Goal: Find specific page/section: Find specific page/section

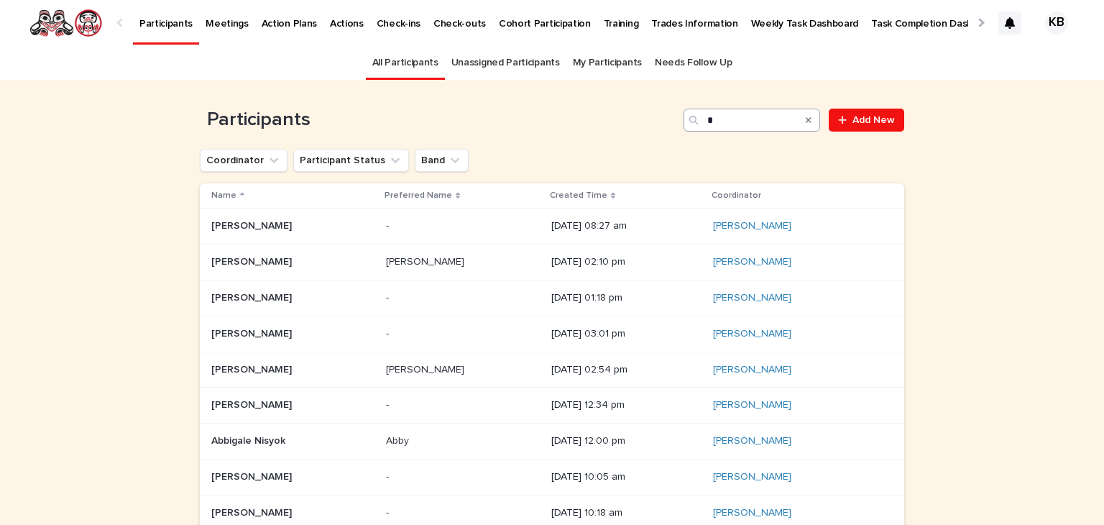
click at [715, 119] on input "Search" at bounding box center [752, 120] width 137 height 23
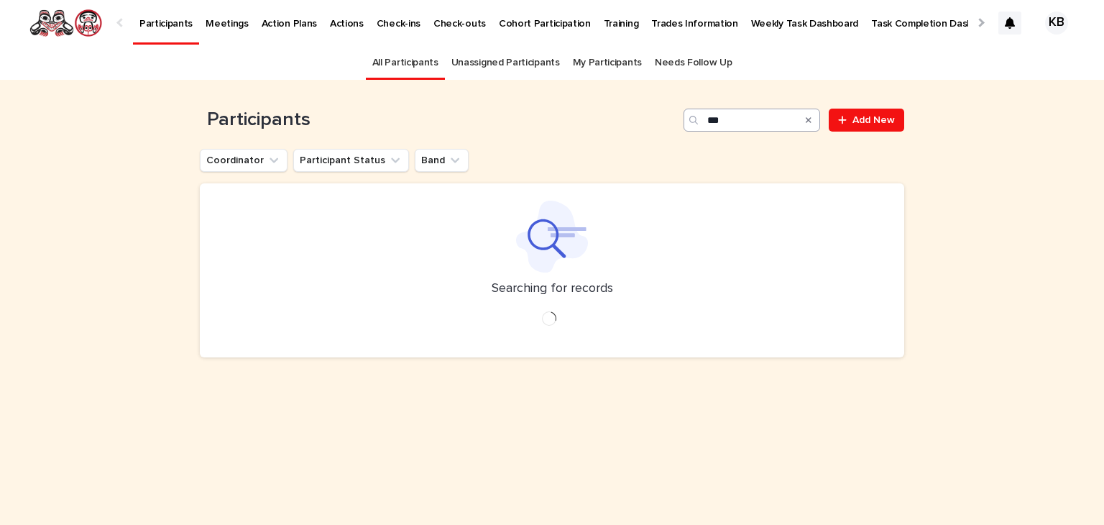
type input "*"
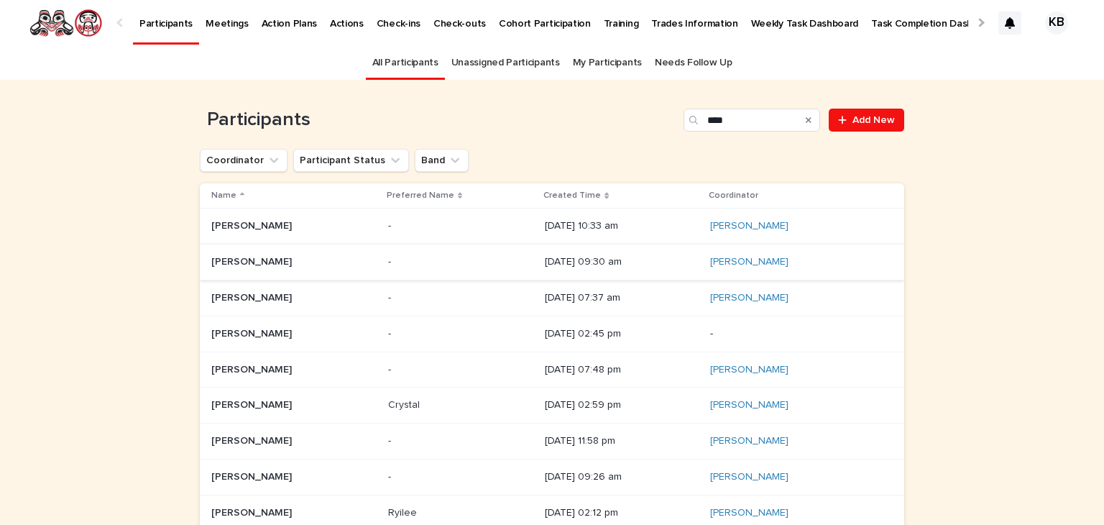
type input "****"
click at [290, 247] on td "[PERSON_NAME] [PERSON_NAME]" at bounding box center [291, 262] width 183 height 36
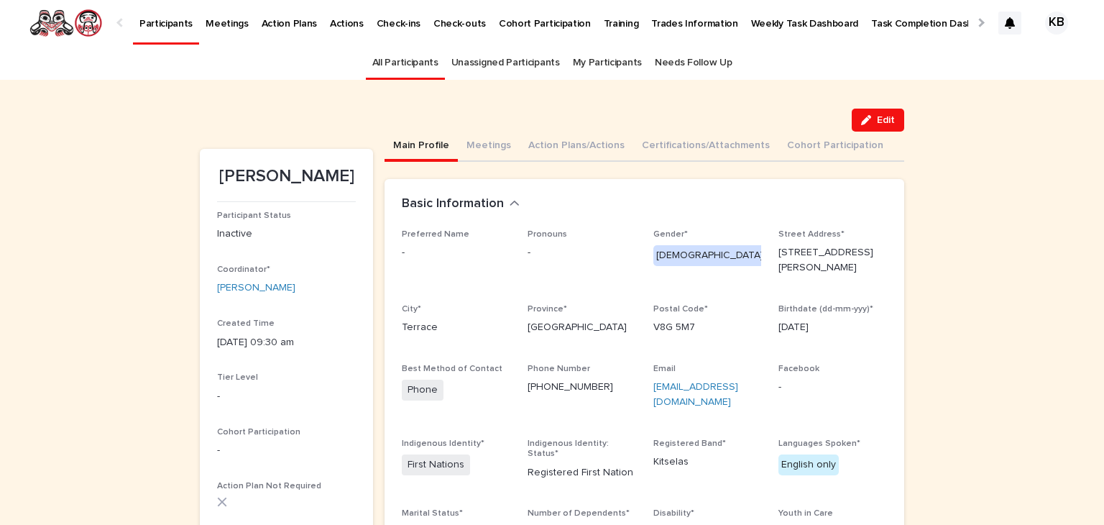
click at [166, 27] on p "Participants" at bounding box center [165, 15] width 53 height 30
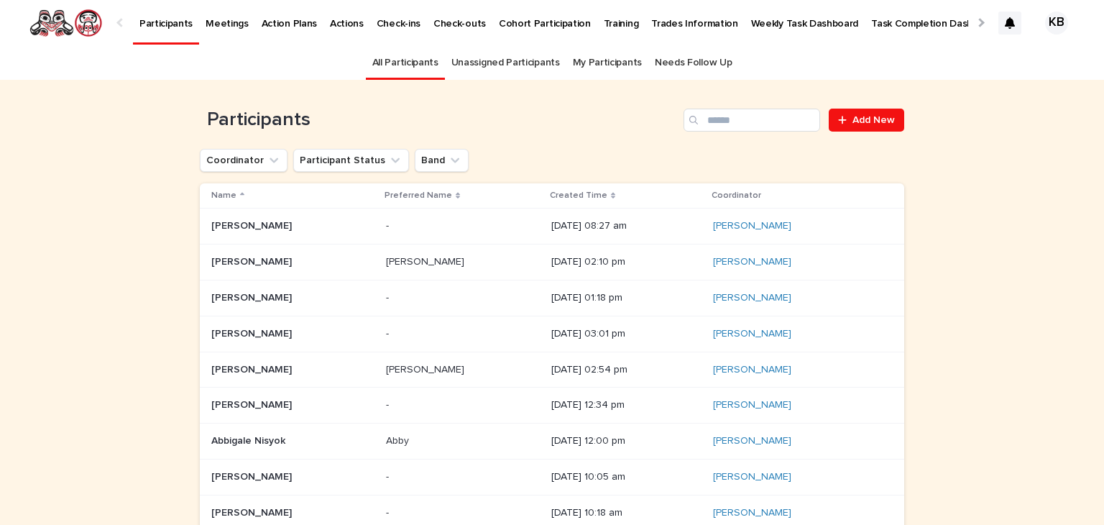
click at [1035, 57] on div "All Participants Unassigned Participants My Participants Needs Follow Up" at bounding box center [552, 63] width 1104 height 34
